Goal: Check status: Check status

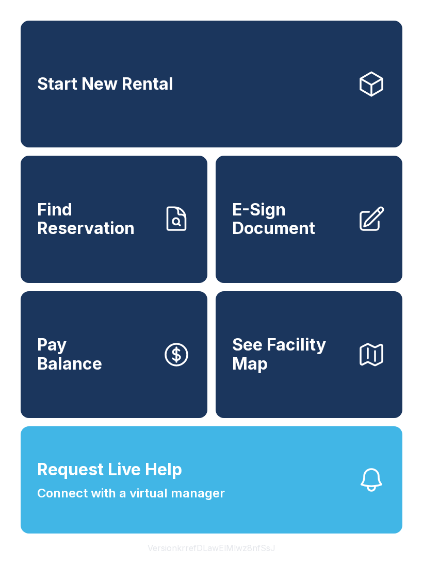
click at [106, 238] on span "Find Reservation" at bounding box center [95, 220] width 117 height 38
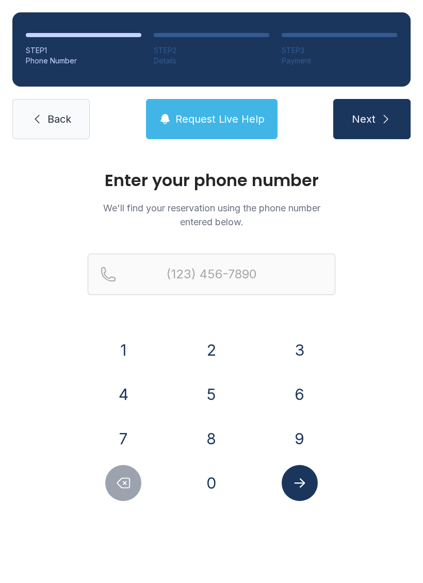
click at [128, 410] on button "4" at bounding box center [123, 395] width 36 height 36
click at [203, 477] on button "0" at bounding box center [211, 483] width 36 height 36
click at [127, 488] on icon "Delete number" at bounding box center [124, 484] width 12 height 10
type input "(4"
click at [126, 488] on icon "Delete number" at bounding box center [124, 484] width 12 height 10
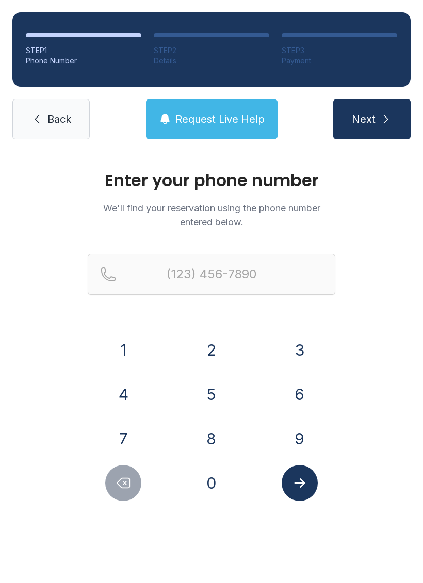
click at [126, 483] on icon "Delete number" at bounding box center [124, 484] width 12 height 10
click at [125, 482] on icon "Delete number" at bounding box center [124, 484] width 12 height 10
click at [129, 435] on button "7" at bounding box center [123, 439] width 36 height 36
click at [215, 481] on button "0" at bounding box center [211, 483] width 36 height 36
click at [128, 397] on button "4" at bounding box center [123, 395] width 36 height 36
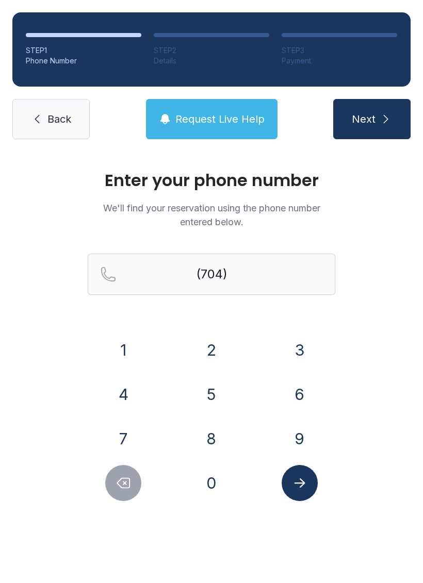
click at [128, 396] on button "4" at bounding box center [123, 395] width 36 height 36
click at [211, 399] on button "5" at bounding box center [211, 395] width 36 height 36
click at [126, 350] on button "1" at bounding box center [123, 350] width 36 height 36
click at [217, 352] on button "2" at bounding box center [211, 350] width 36 height 36
click at [308, 443] on button "9" at bounding box center [300, 439] width 36 height 36
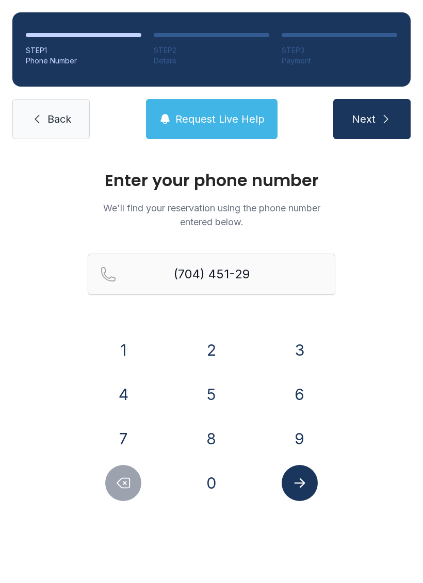
click at [213, 490] on button "0" at bounding box center [211, 483] width 36 height 36
click at [306, 438] on button "9" at bounding box center [300, 439] width 36 height 36
type input "[PHONE_NUMBER]"
click at [295, 489] on icon "Submit lookup form" at bounding box center [299, 483] width 15 height 15
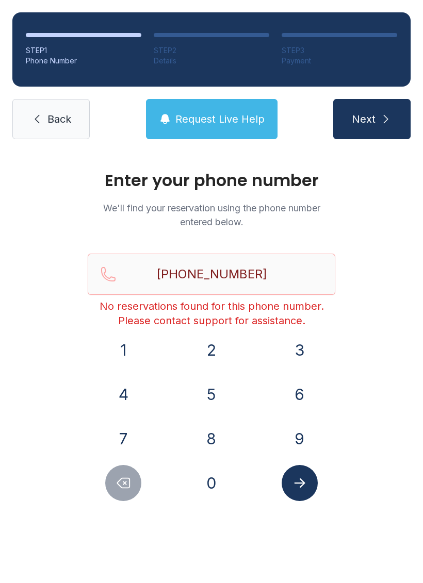
click at [52, 127] on link "Back" at bounding box center [50, 119] width 77 height 40
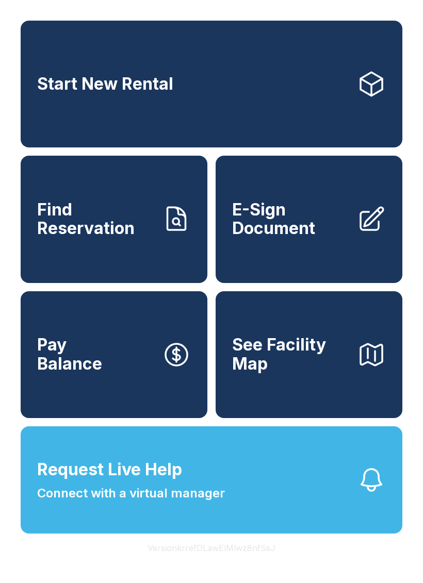
click at [124, 503] on span "Connect with a virtual manager" at bounding box center [131, 493] width 188 height 19
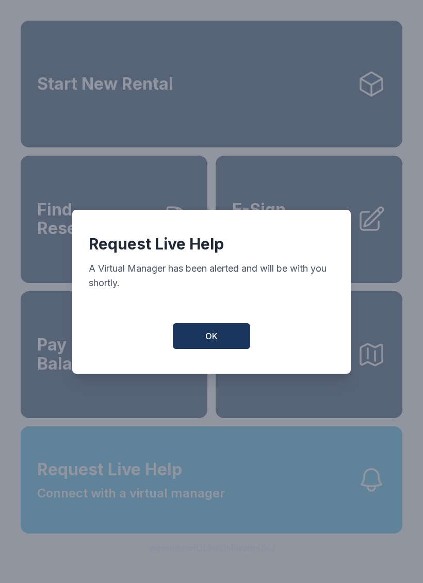
click at [211, 340] on span "OK" at bounding box center [211, 336] width 12 height 12
